Goal: Task Accomplishment & Management: Manage account settings

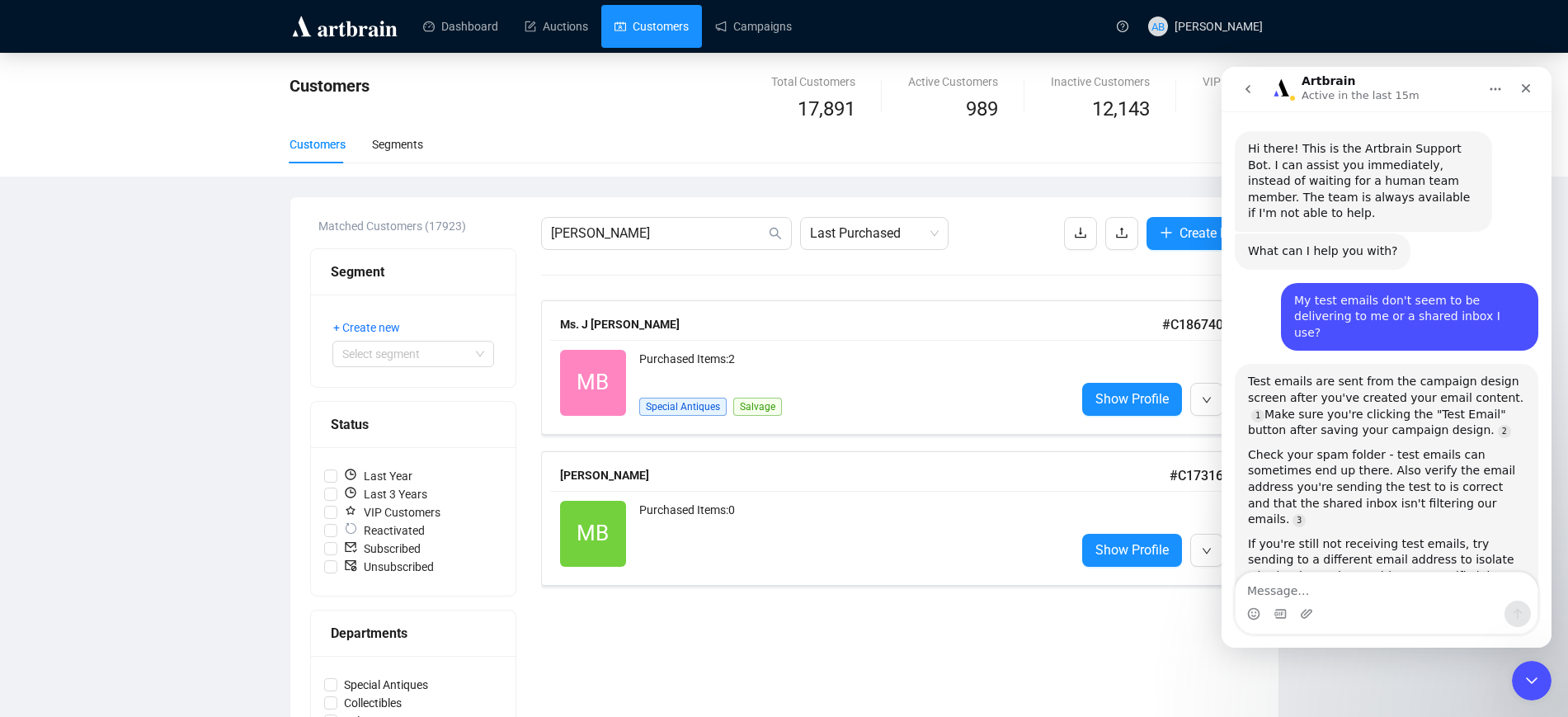
scroll to position [3, 0]
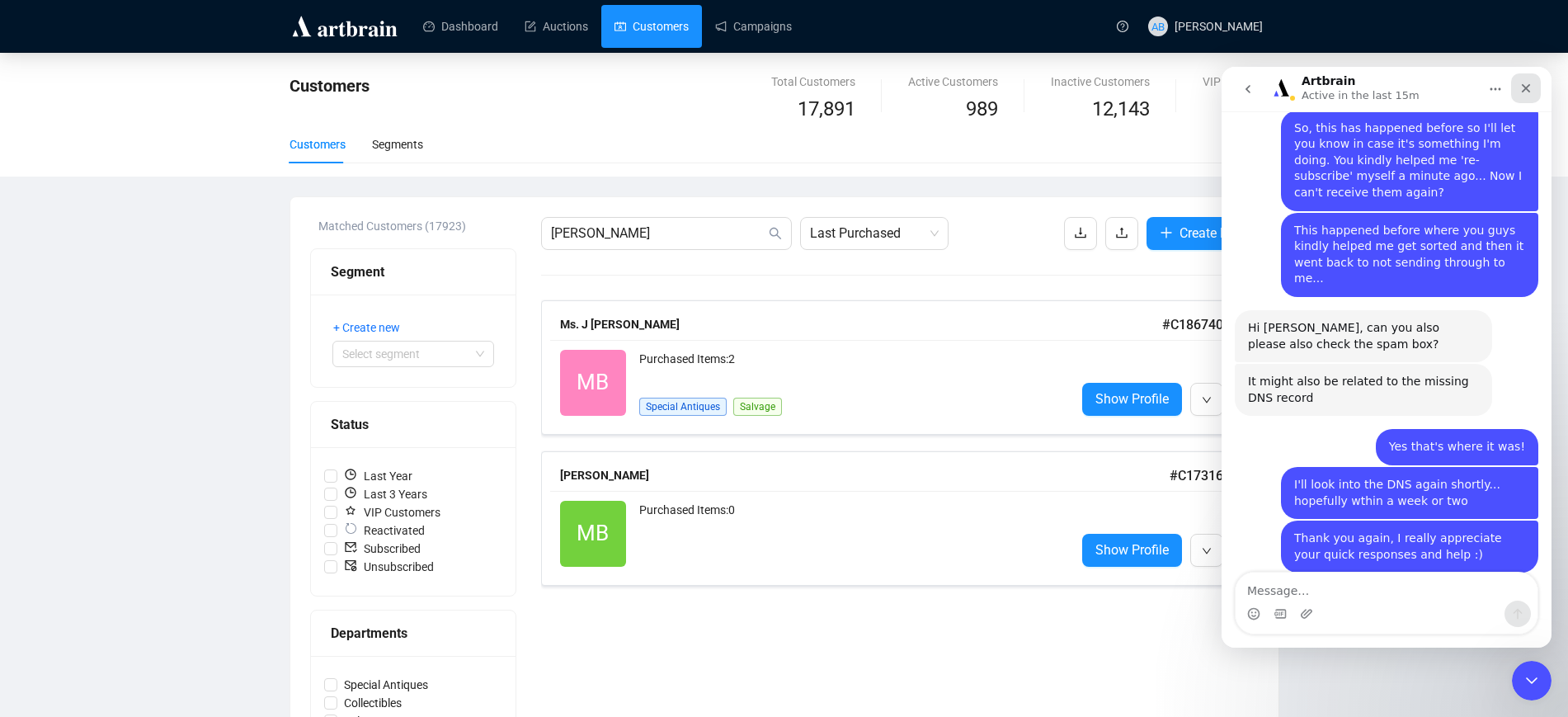
click at [1523, 80] on div "Close" at bounding box center [1525, 88] width 30 height 30
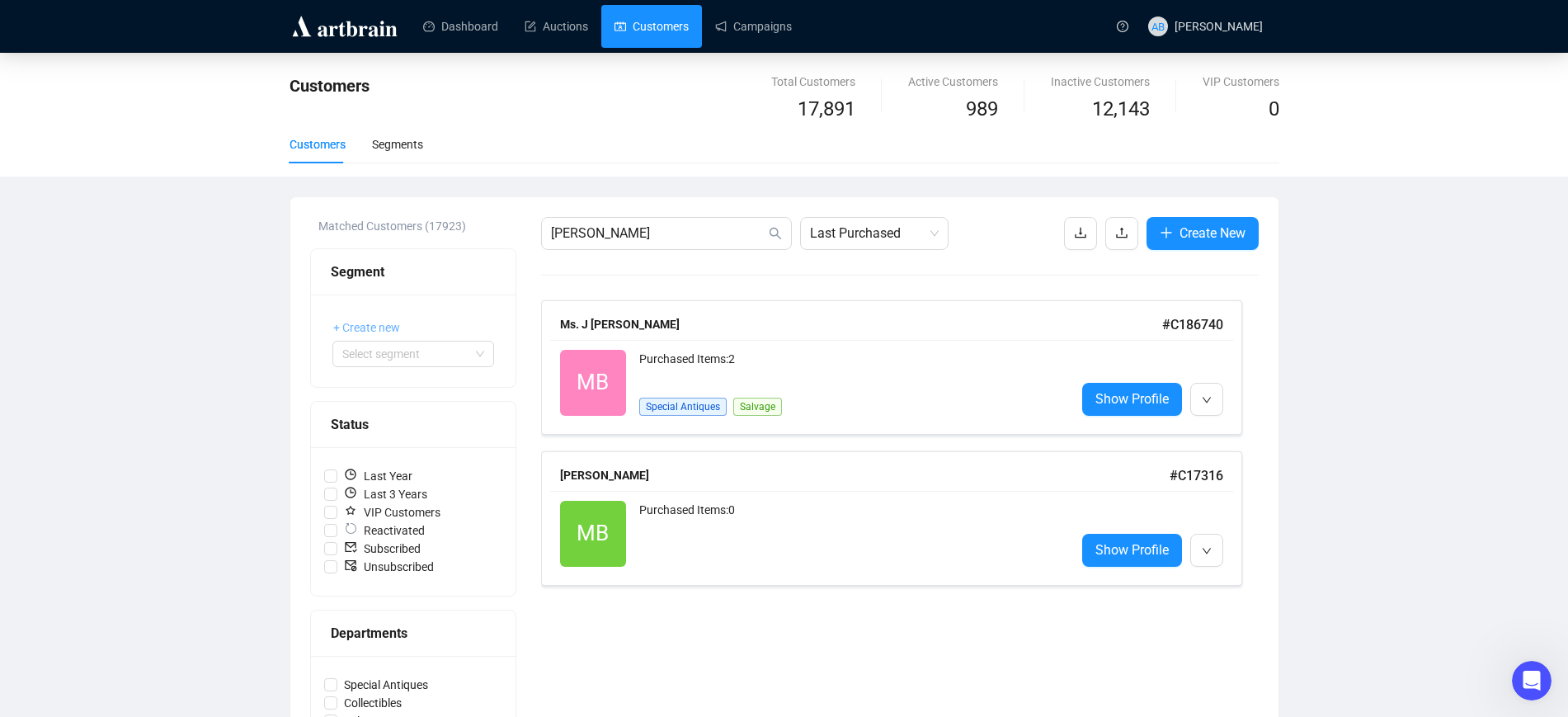
click at [372, 327] on span "+ Create new" at bounding box center [366, 327] width 67 height 18
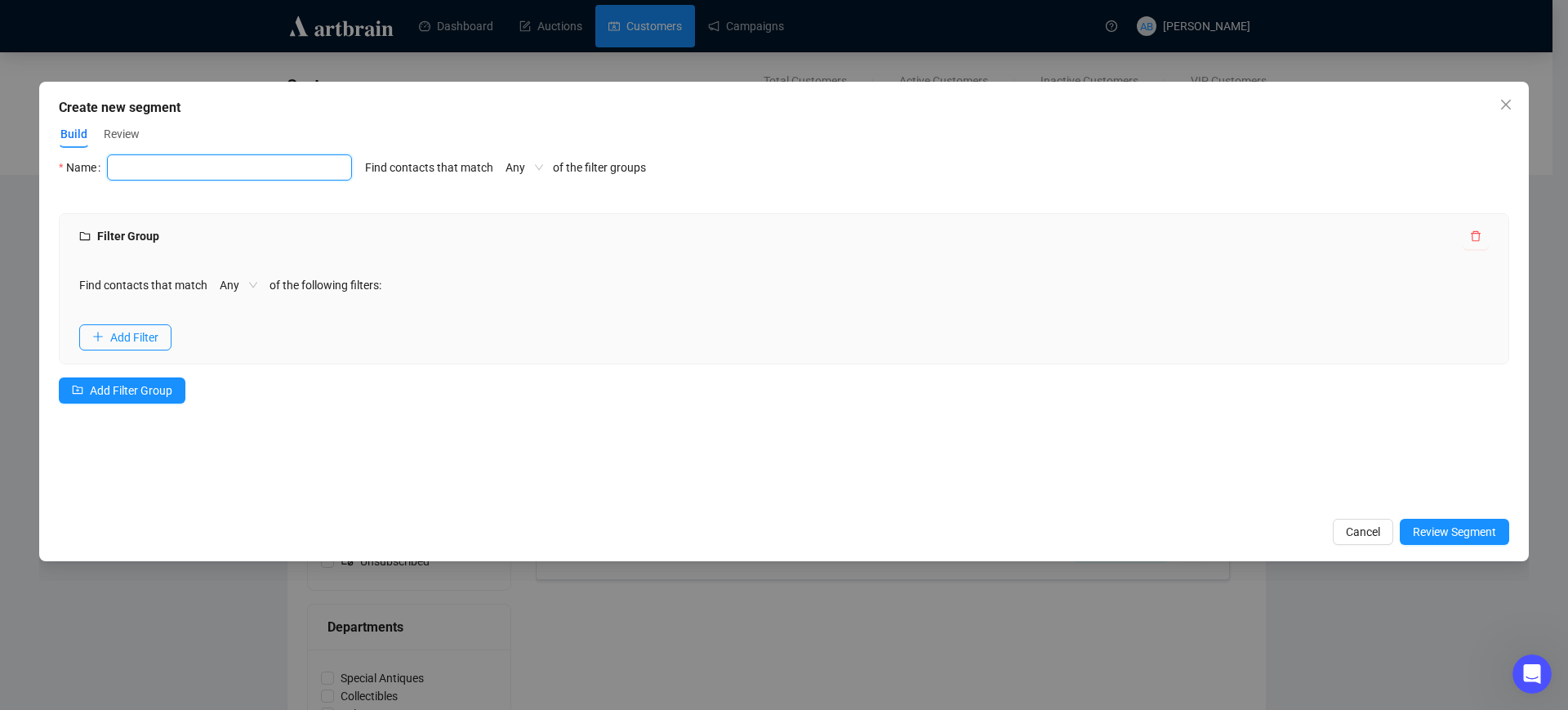
click at [245, 176] on div at bounding box center [229, 167] width 245 height 26
type input "[PERSON_NAME]"
drag, startPoint x: 99, startPoint y: 151, endPoint x: 0, endPoint y: 139, distance: 99.7
click at [0, 139] on div "Create new segment Build Review Name [PERSON_NAME] Find contacts that match Any…" at bounding box center [784, 355] width 1568 height 710
click at [302, 152] on div "Create new segment Build Review Name Name cannot be empty Find contacts that ma…" at bounding box center [784, 321] width 1489 height 480
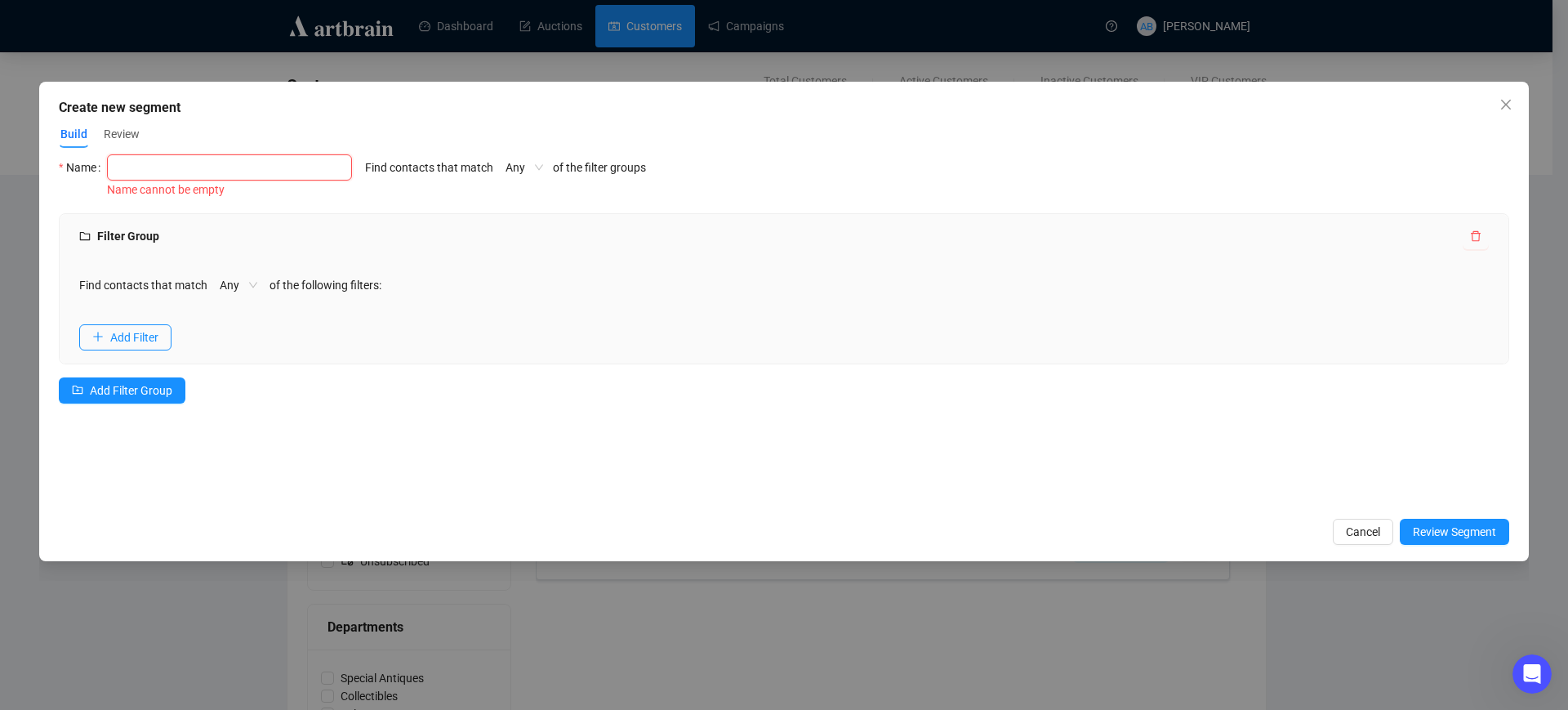
click at [306, 169] on input "text" at bounding box center [229, 167] width 245 height 26
type input "[PERSON_NAME]"
drag, startPoint x: 315, startPoint y: 168, endPoint x: 33, endPoint y: 171, distance: 282.0
click at [35, 174] on div "Create new segment Build Review Name [PERSON_NAME] Find contacts that match Any…" at bounding box center [784, 355] width 1568 height 710
click at [1381, 528] on button "Cancel" at bounding box center [1363, 532] width 60 height 26
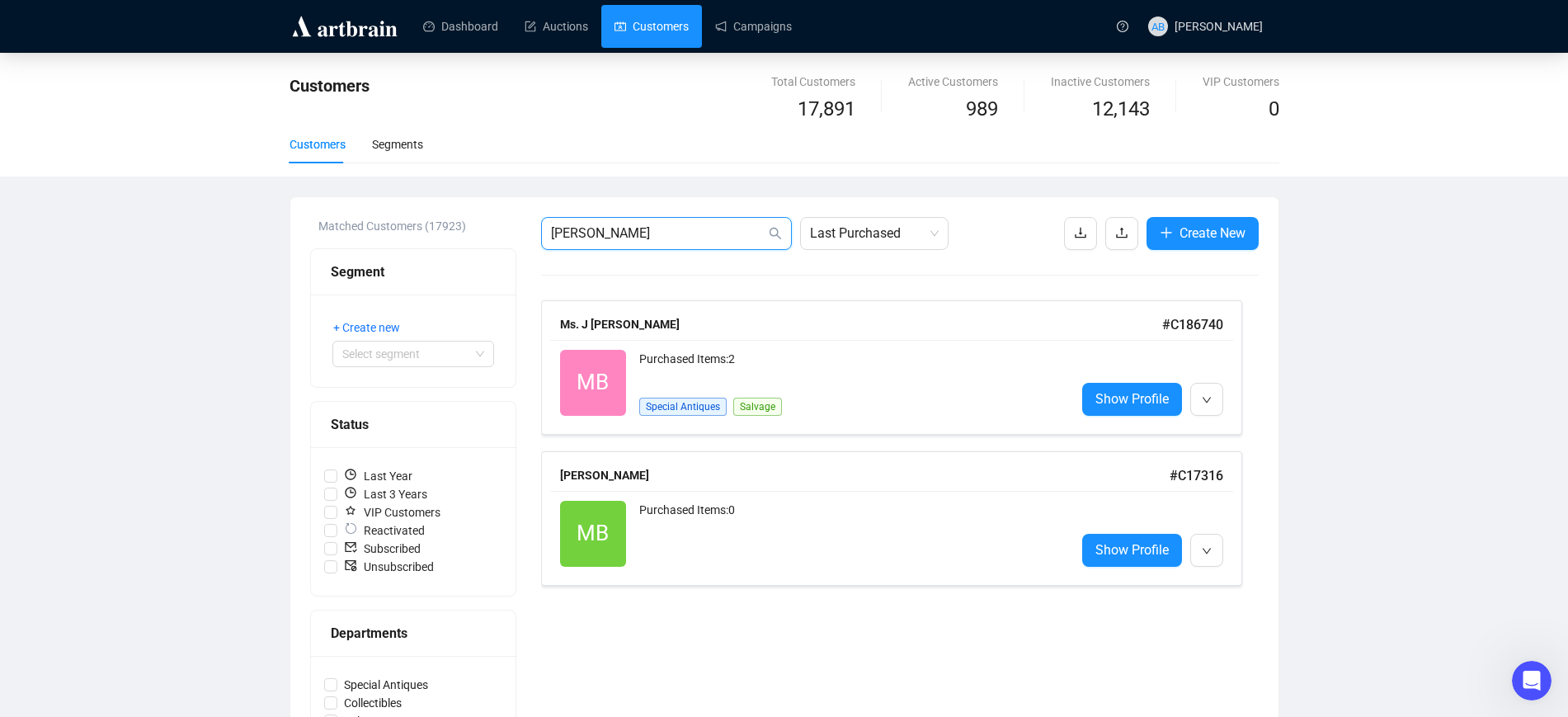
drag, startPoint x: 606, startPoint y: 232, endPoint x: 484, endPoint y: 231, distance: 122.0
click at [484, 231] on div "Matched Customers (17923) Segment + Create new Select segment Status Last Year …" at bounding box center [784, 583] width 948 height 733
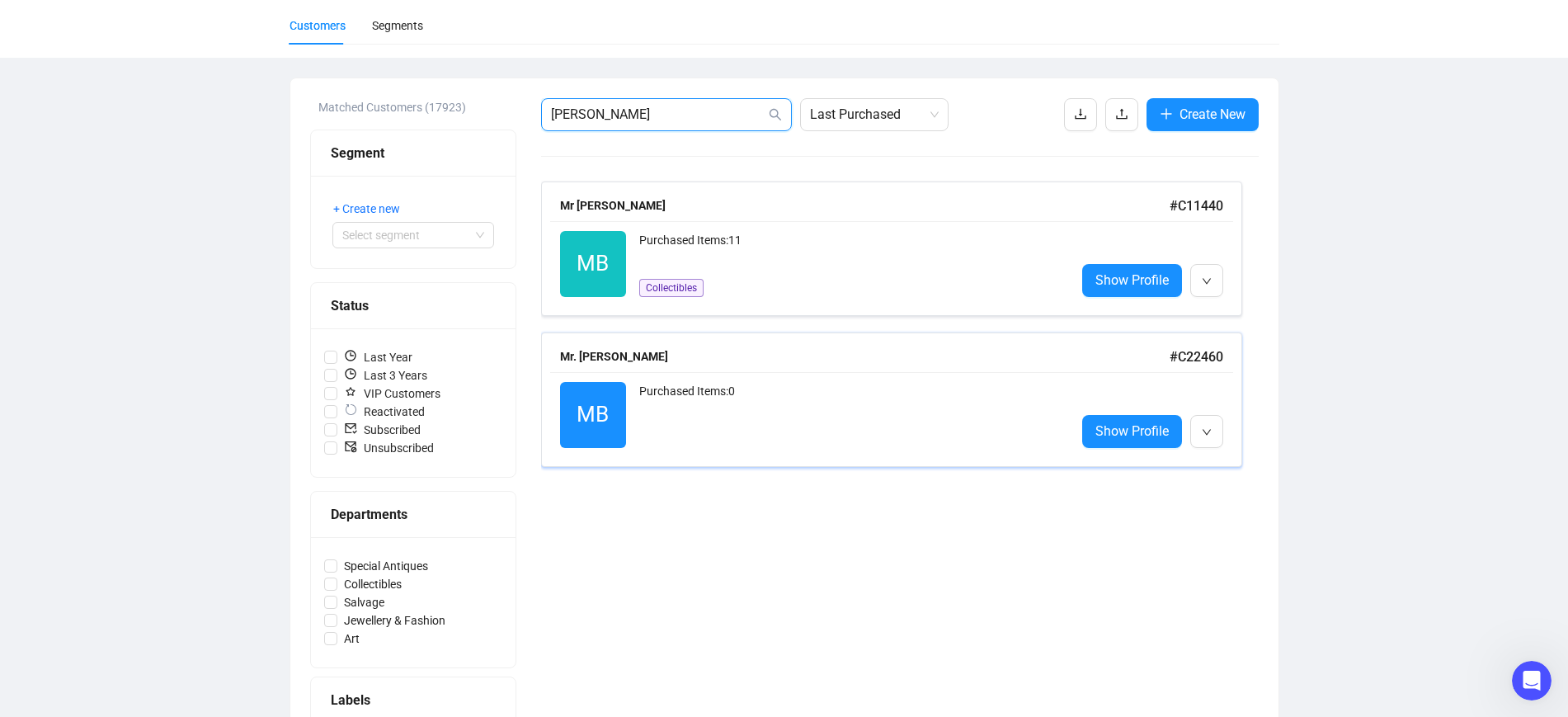
scroll to position [0, 0]
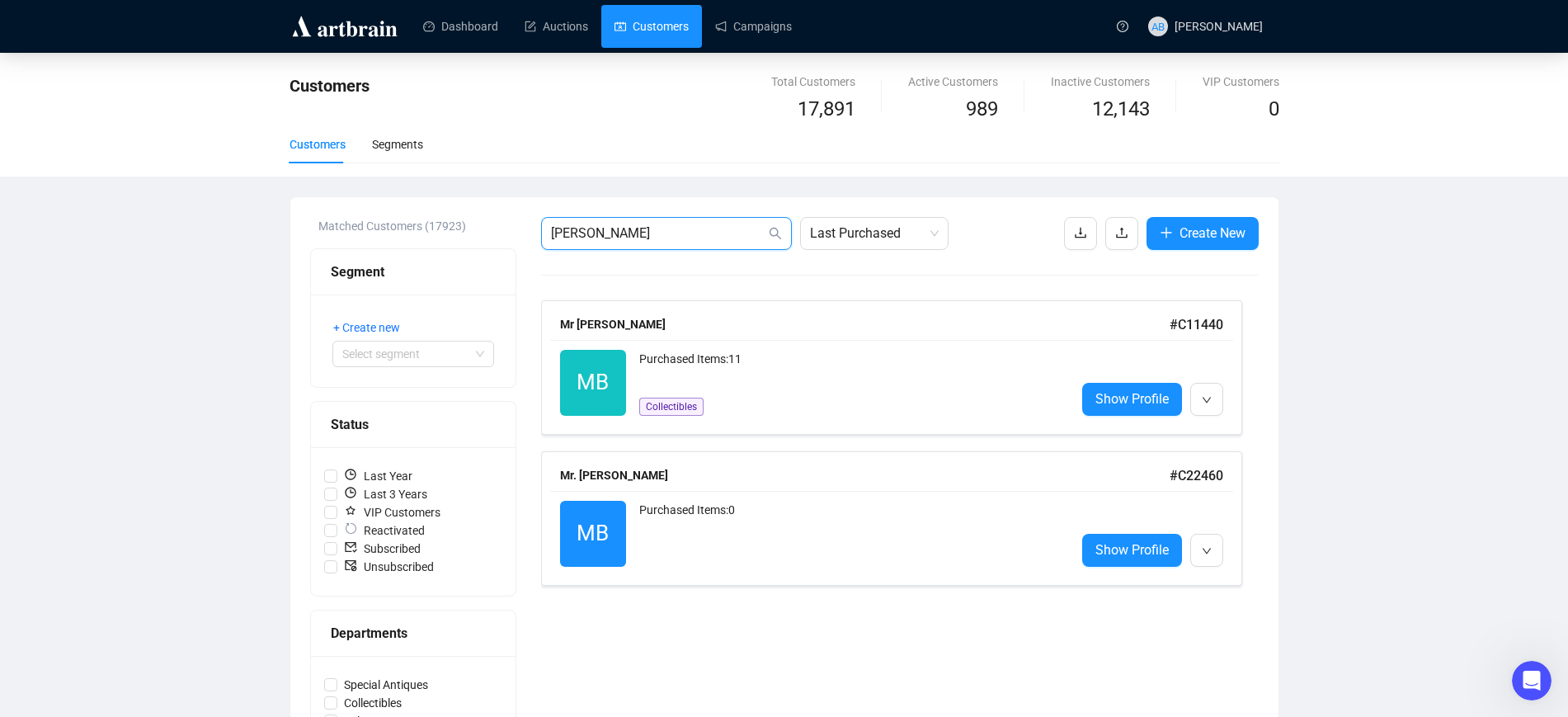
type input "[PERSON_NAME]"
click at [322, 146] on div "Customers" at bounding box center [318, 144] width 56 height 18
click at [372, 138] on div "Segments" at bounding box center [397, 144] width 51 height 18
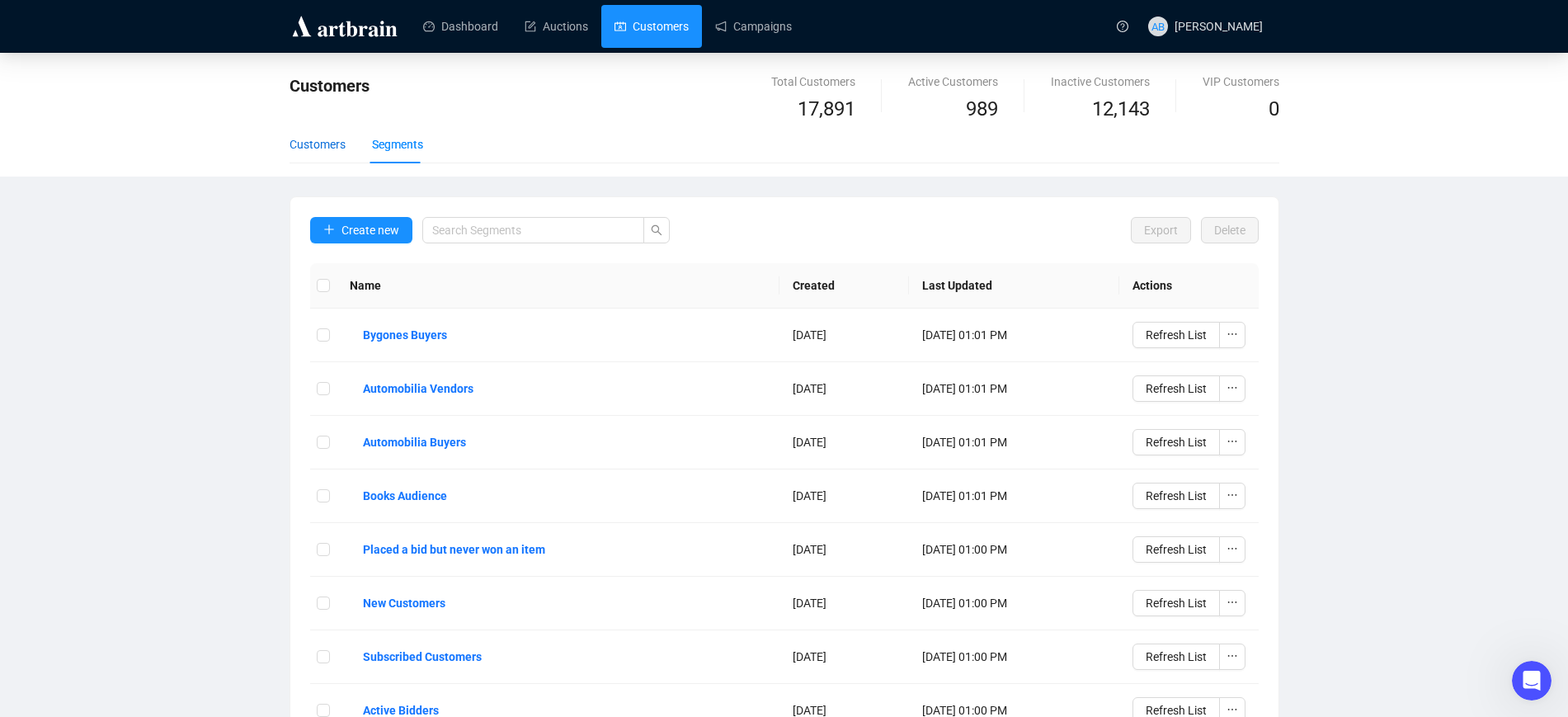
click at [328, 140] on div "Customers" at bounding box center [318, 144] width 56 height 18
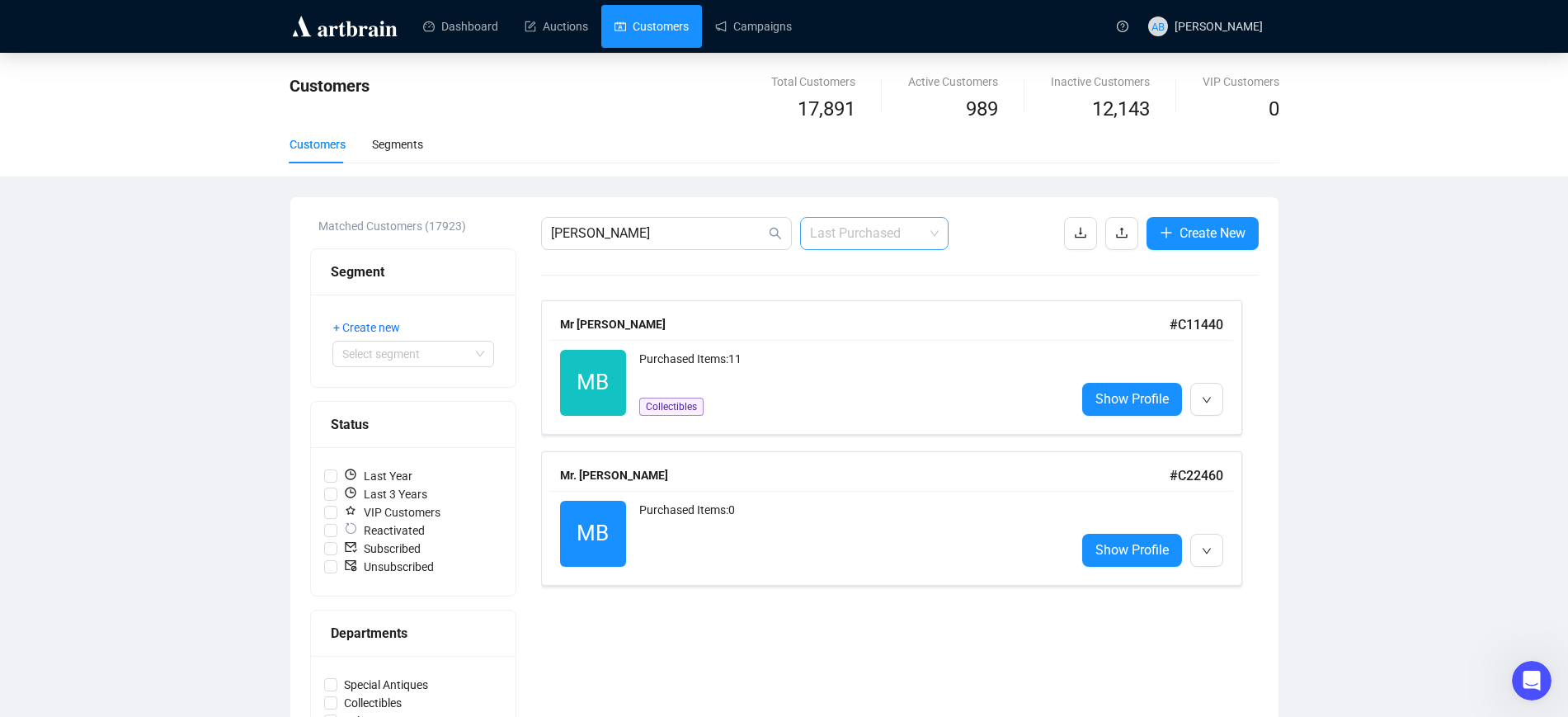
click at [889, 241] on span "Last Purchased" at bounding box center [874, 234] width 129 height 31
drag, startPoint x: 606, startPoint y: 236, endPoint x: 453, endPoint y: 216, distance: 154.3
click at [442, 214] on div "Matched Customers (17923) Segment + Create new Select segment Status Last Year …" at bounding box center [784, 583] width 988 height 772
click at [618, 237] on input "[PERSON_NAME]" at bounding box center [658, 234] width 214 height 19
